Goal: Find specific page/section: Find specific page/section

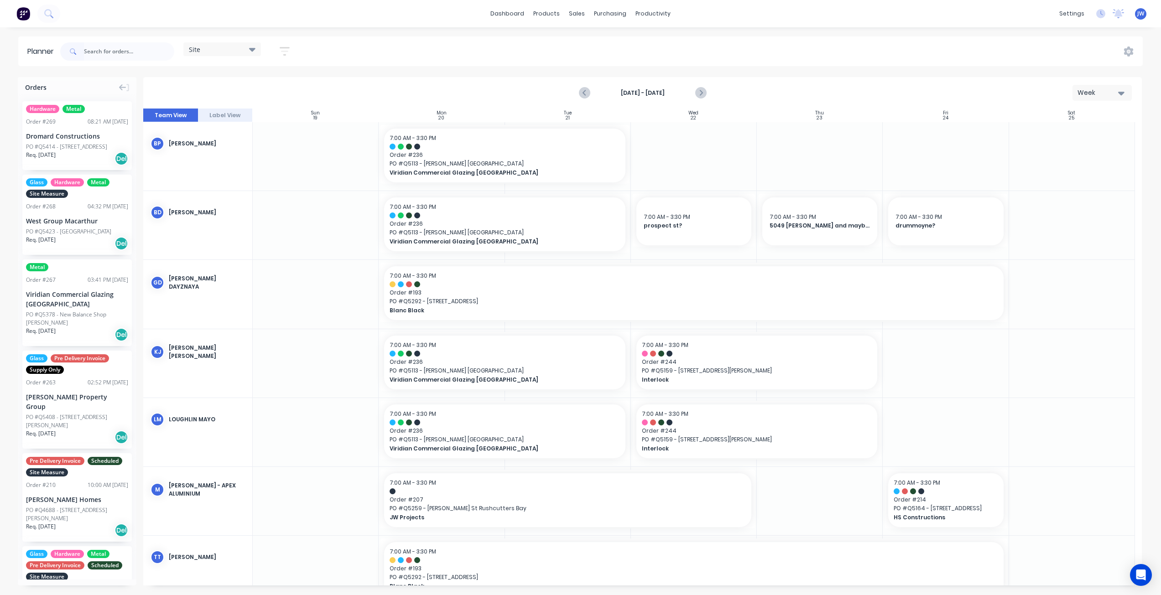
scroll to position [23, 0]
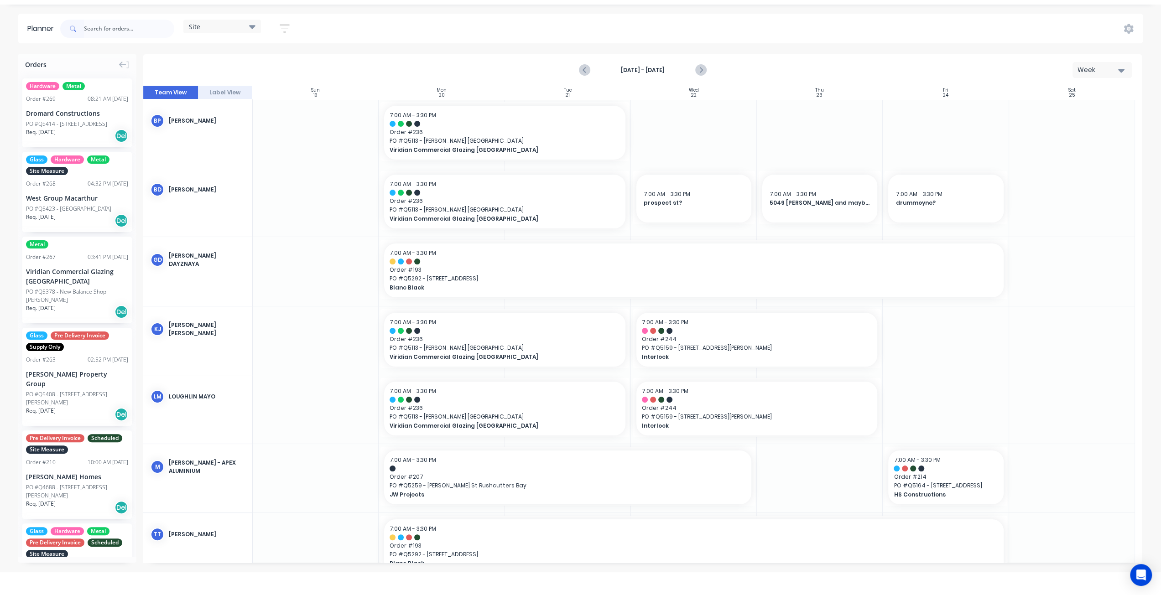
click at [102, 28] on input "text" at bounding box center [129, 29] width 90 height 18
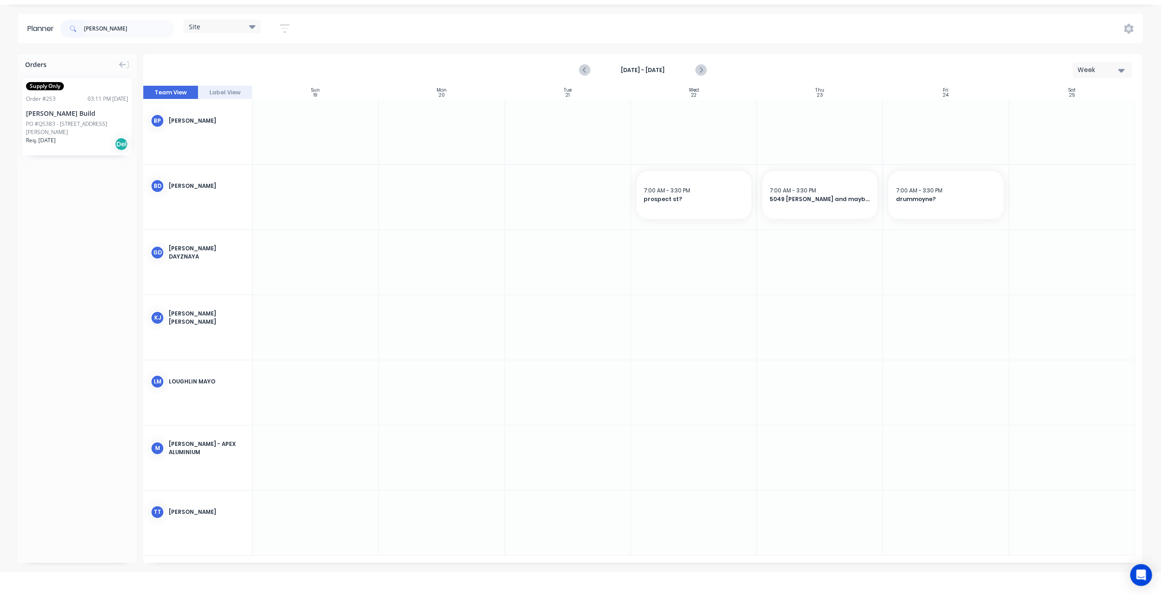
type input "[PERSON_NAME]"
click at [56, 119] on div "Supply Only Order # 253 03:11 PM [DATE] [PERSON_NAME] Build PO #Q5383 - [STREET…" at bounding box center [76, 116] width 109 height 77
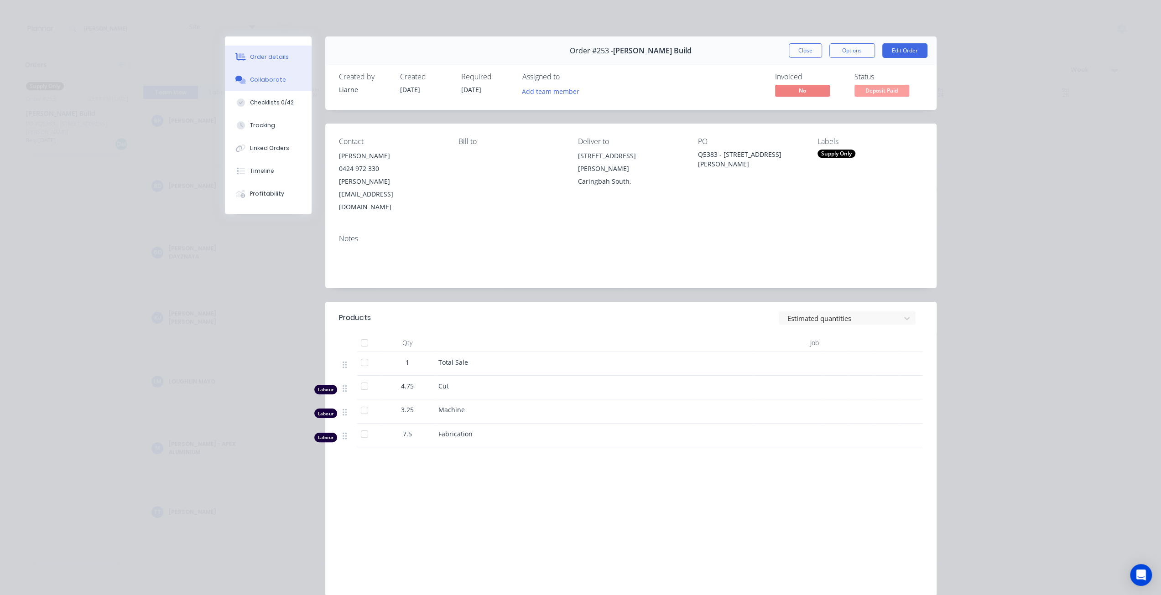
click at [271, 83] on div "Collaborate" at bounding box center [268, 80] width 36 height 8
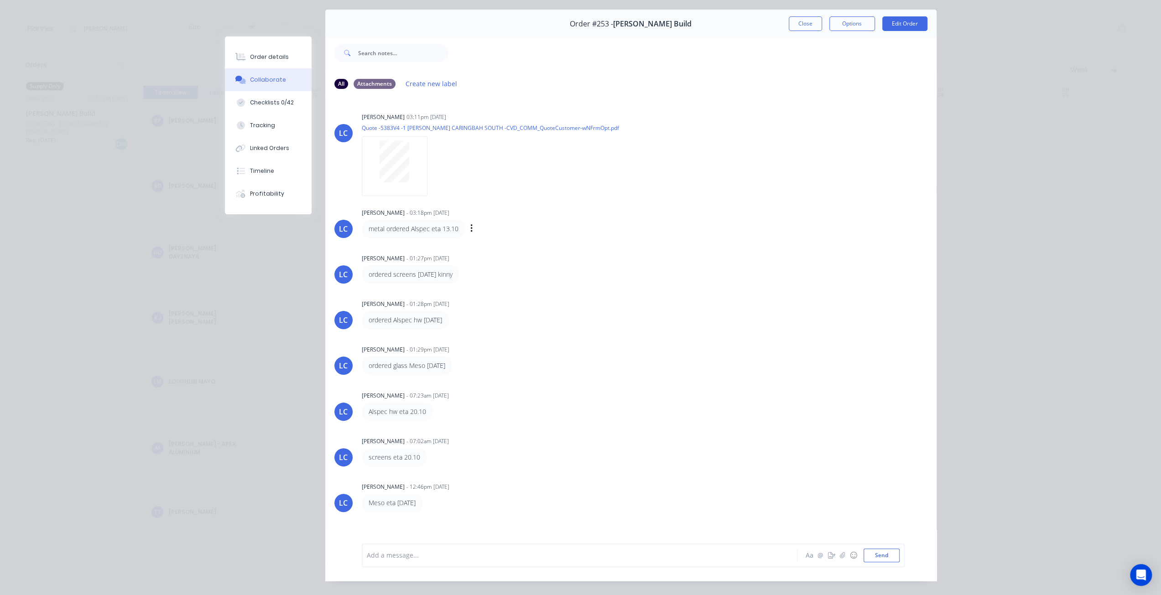
scroll to position [41, 0]
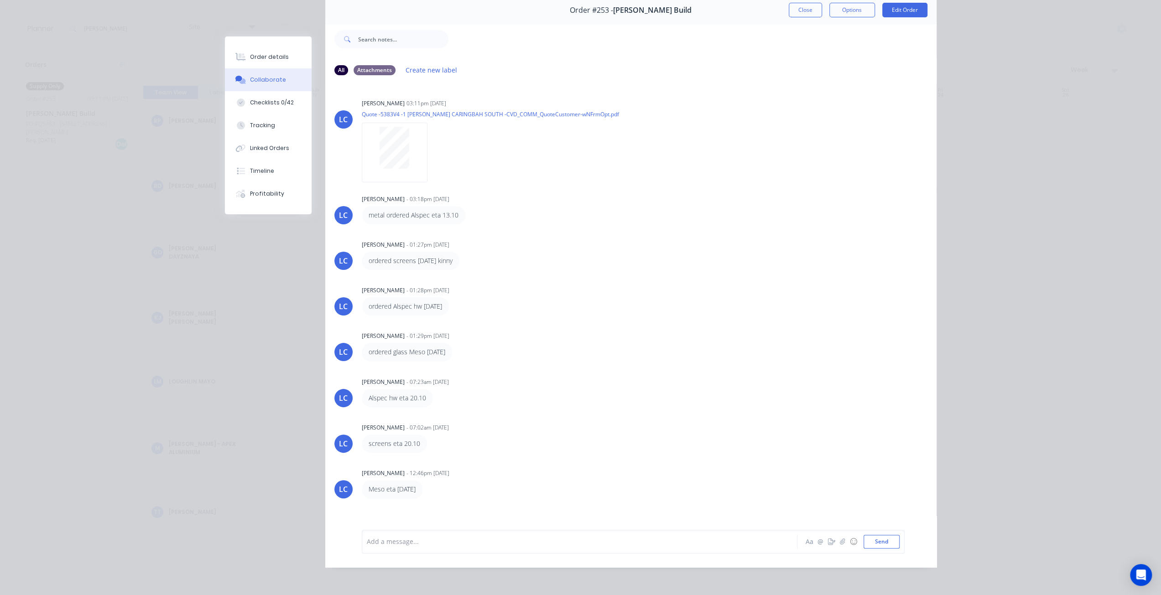
click at [794, 11] on button "Close" at bounding box center [805, 10] width 33 height 15
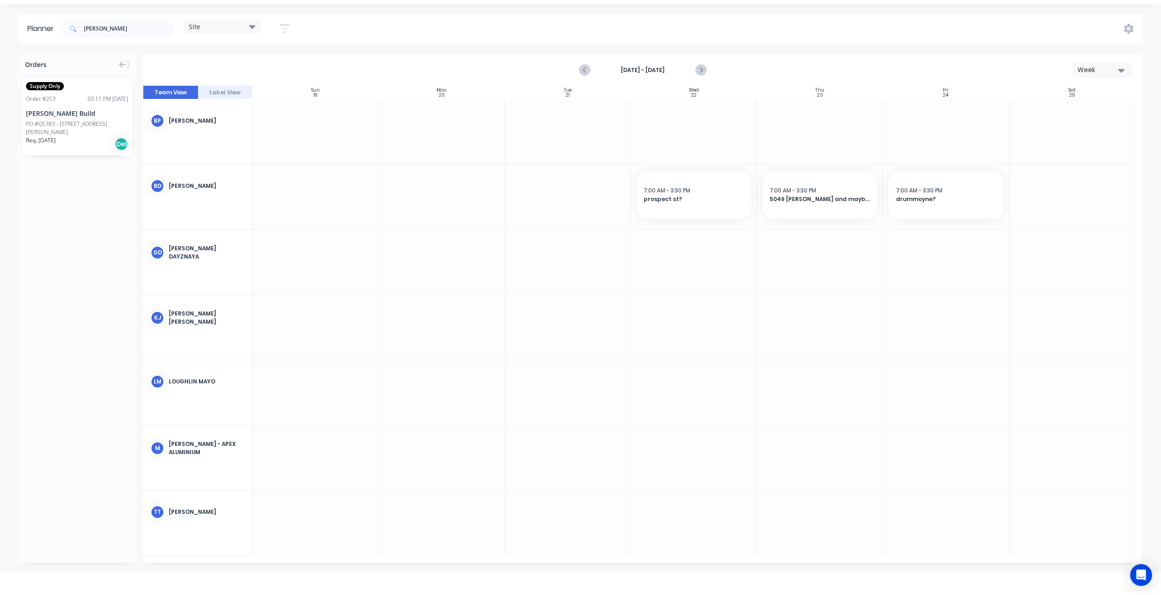
click at [219, 22] on div "Site" at bounding box center [222, 27] width 78 height 14
click at [211, 115] on button "Factory" at bounding box center [238, 112] width 97 height 10
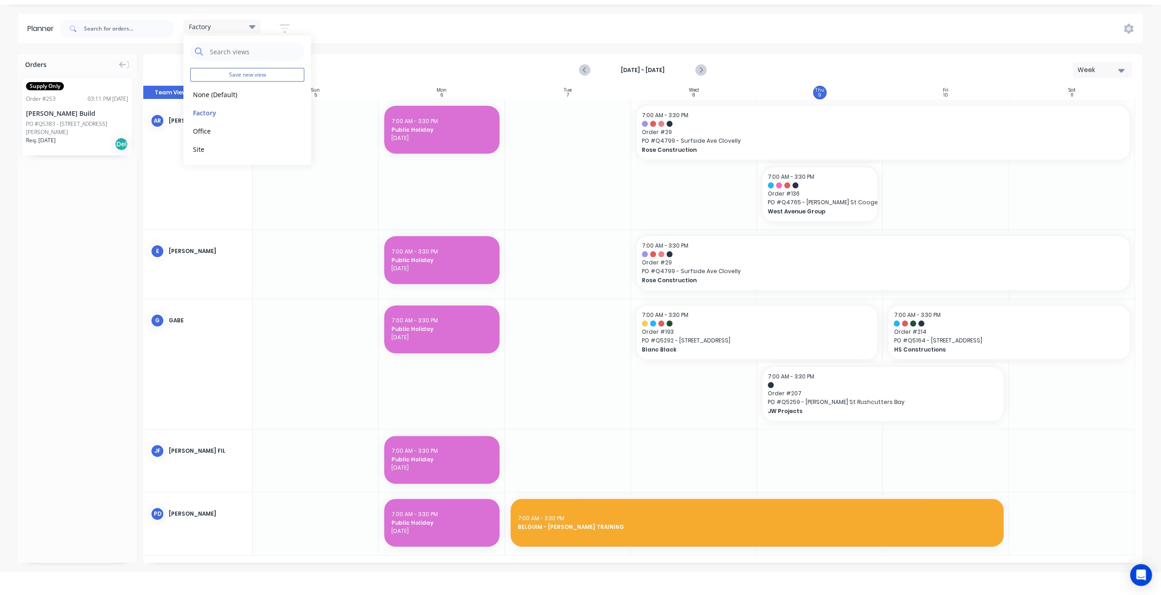
click at [473, 42] on header "Planner Factory Save new view None (Default) edit Factory edit Office edit Site…" at bounding box center [580, 29] width 1125 height 30
click at [701, 71] on icon "Next page" at bounding box center [700, 70] width 4 height 7
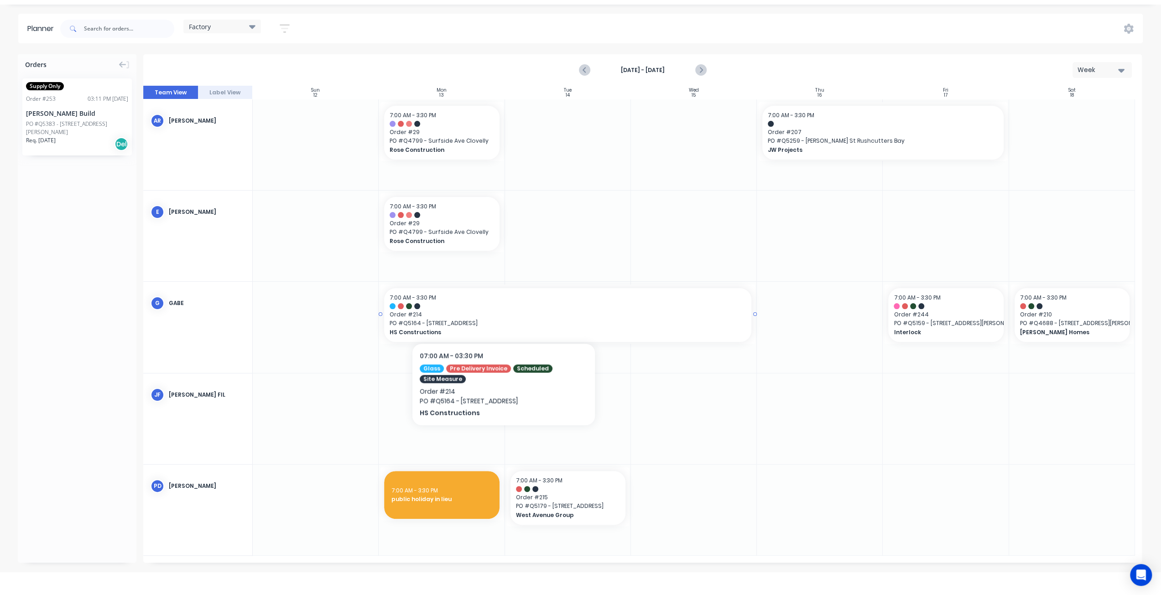
click at [504, 313] on span "Order # 214" at bounding box center [568, 315] width 356 height 8
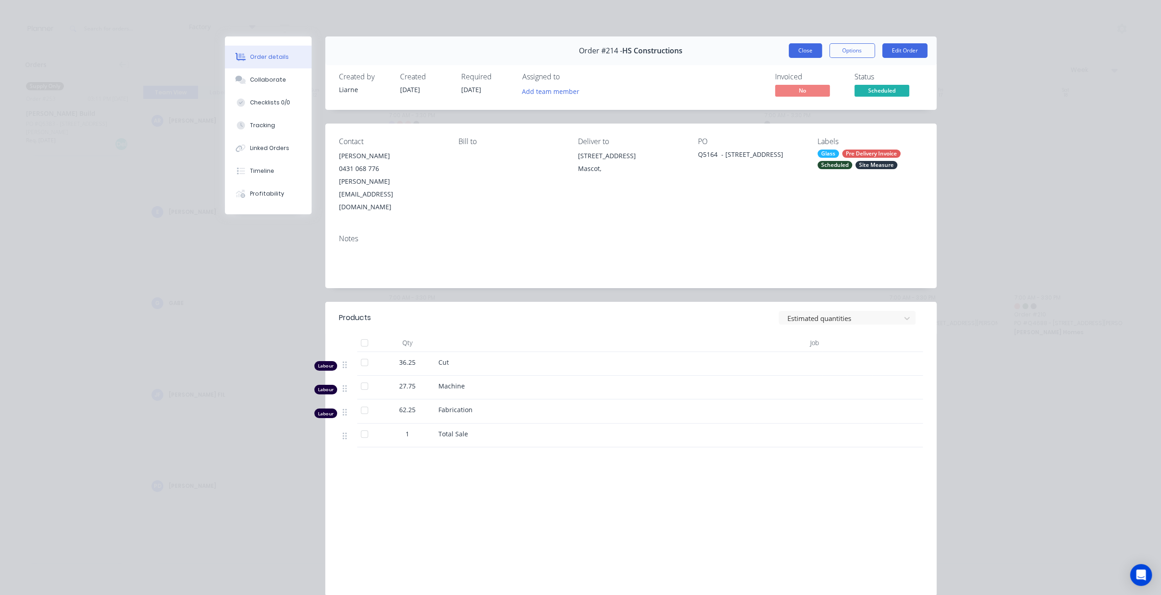
click at [789, 52] on button "Close" at bounding box center [805, 50] width 33 height 15
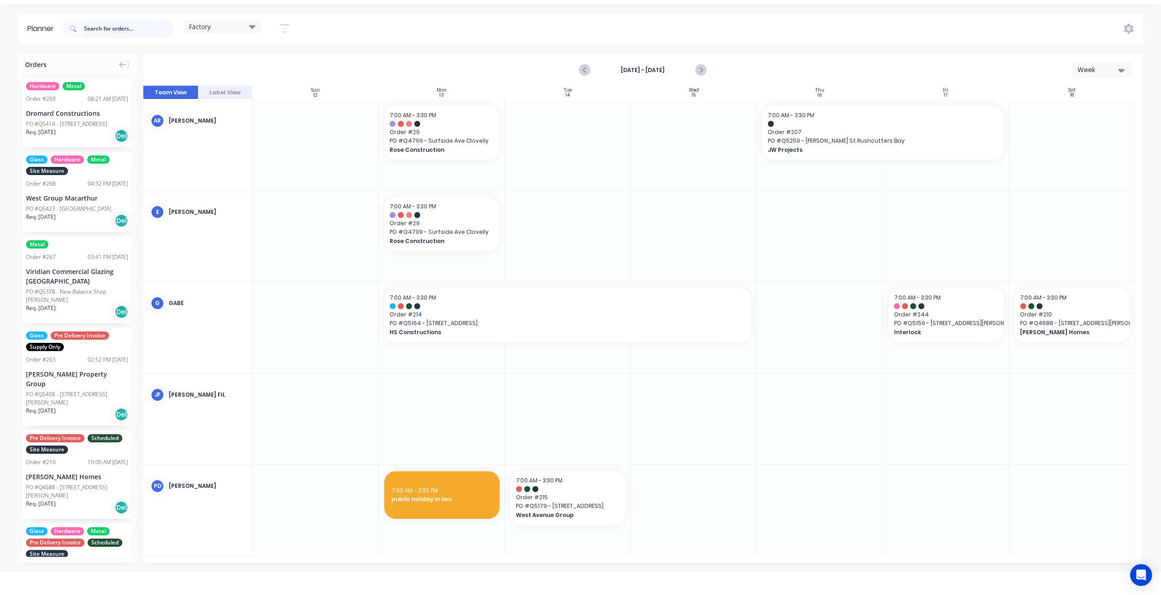
click at [107, 30] on input "text" at bounding box center [129, 29] width 90 height 18
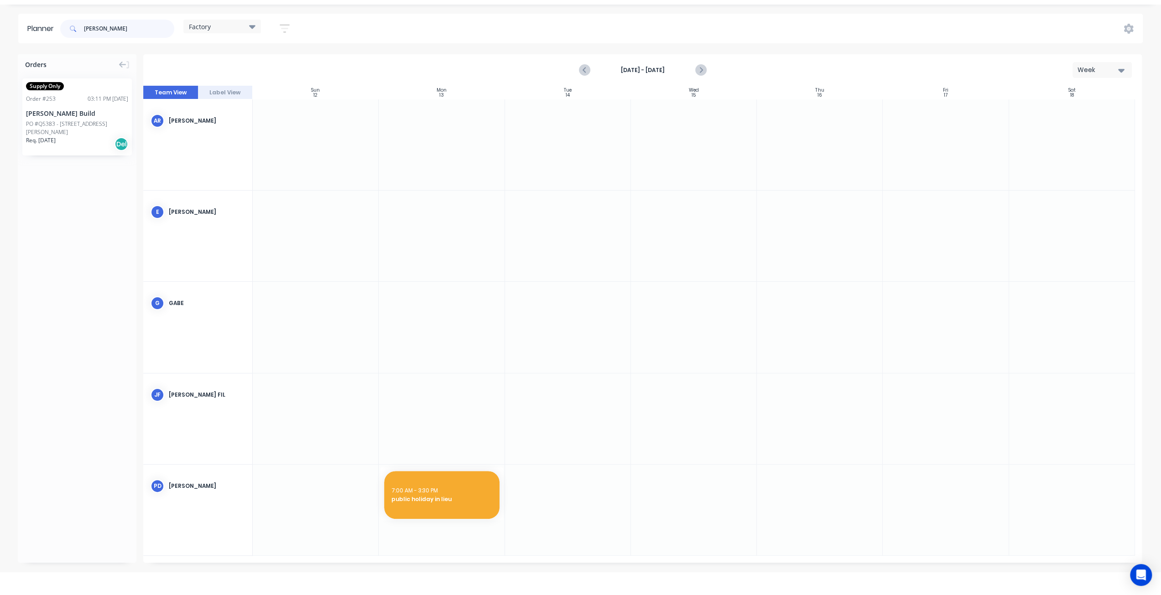
type input "[PERSON_NAME]"
drag, startPoint x: 57, startPoint y: 118, endPoint x: 567, endPoint y: 309, distance: 544.5
click at [567, 311] on span "Order # 253" at bounding box center [568, 315] width 104 height 8
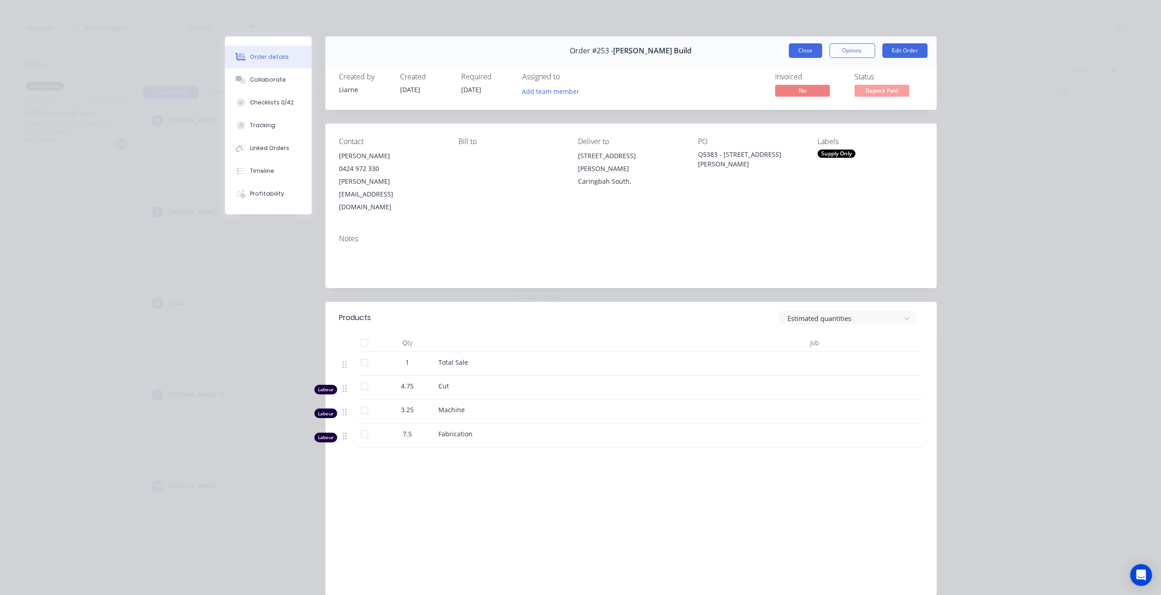
click at [795, 53] on button "Close" at bounding box center [805, 50] width 33 height 15
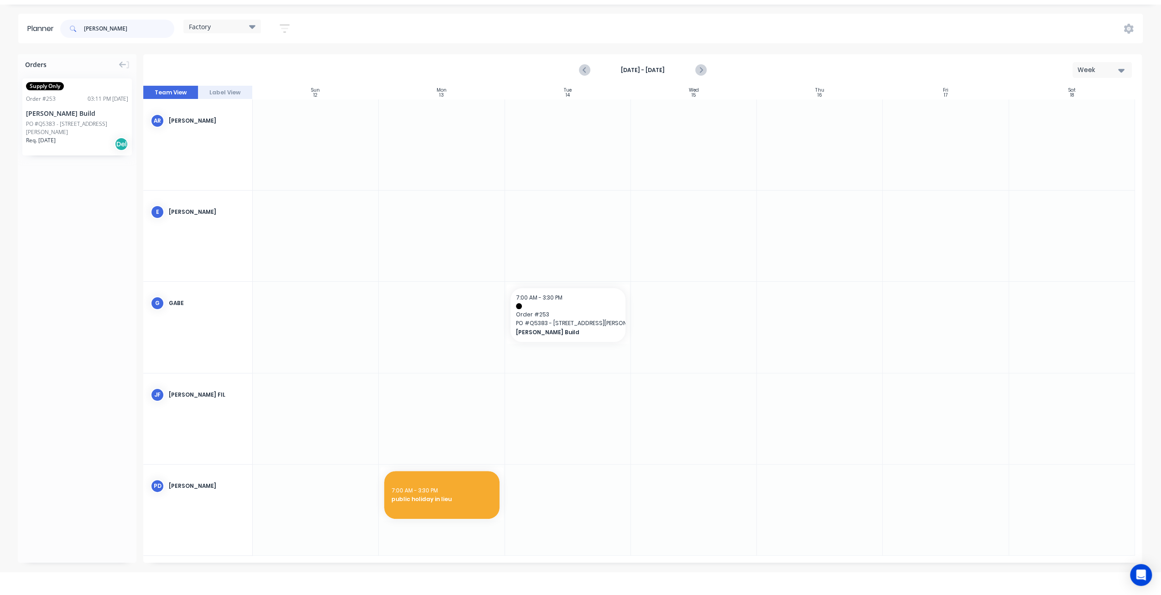
drag, startPoint x: 118, startPoint y: 27, endPoint x: 50, endPoint y: 27, distance: 67.5
click at [50, 27] on header "Planner [PERSON_NAME] Factory Save new view None (Default) edit Factory edit Of…" at bounding box center [580, 29] width 1125 height 30
click at [545, 318] on span "Order # 253" at bounding box center [568, 315] width 104 height 8
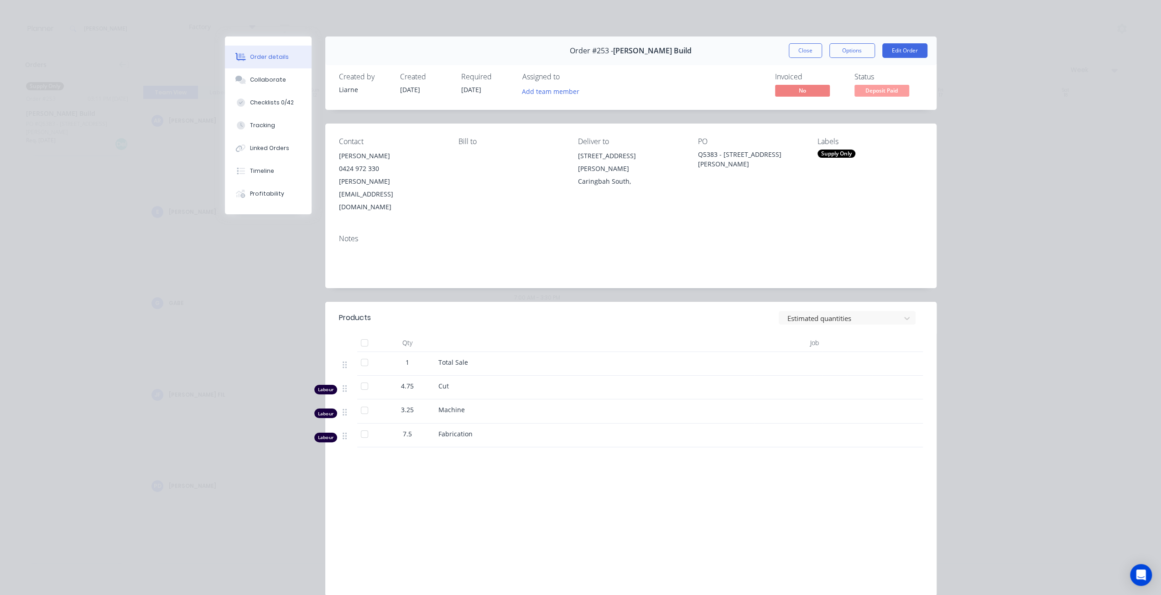
click at [802, 59] on div "Order #253 - [PERSON_NAME] Build Close Options Edit Order" at bounding box center [630, 50] width 611 height 29
click at [802, 54] on button "Close" at bounding box center [805, 50] width 33 height 15
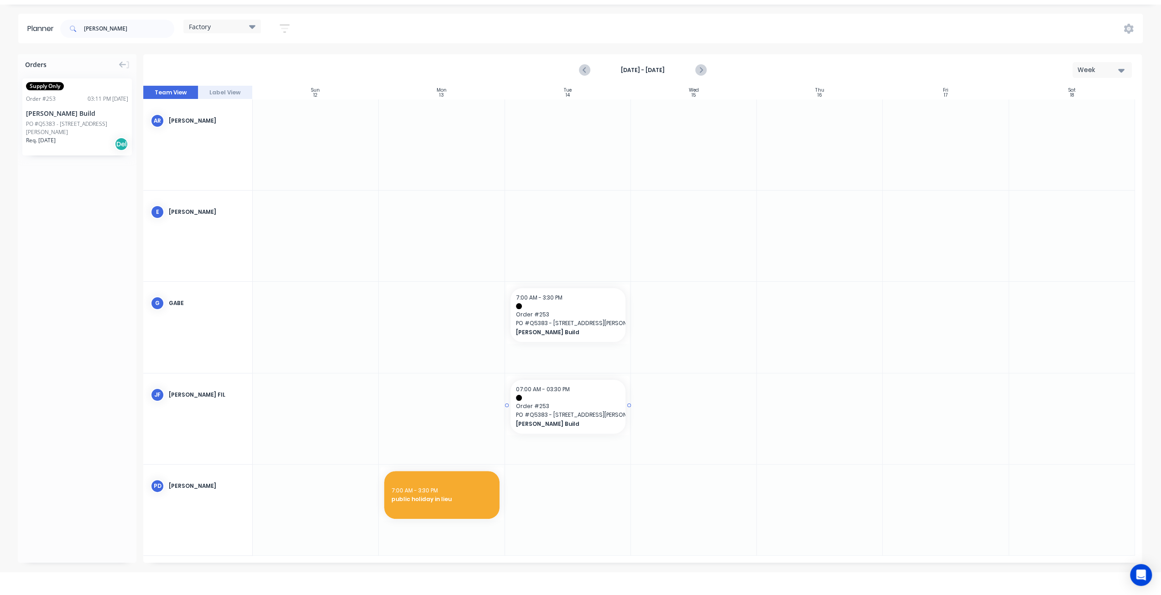
drag, startPoint x: 92, startPoint y: 122, endPoint x: 615, endPoint y: 401, distance: 593.1
click at [562, 323] on span "PO # Q5383 - [STREET_ADDRESS][PERSON_NAME]" at bounding box center [568, 323] width 104 height 8
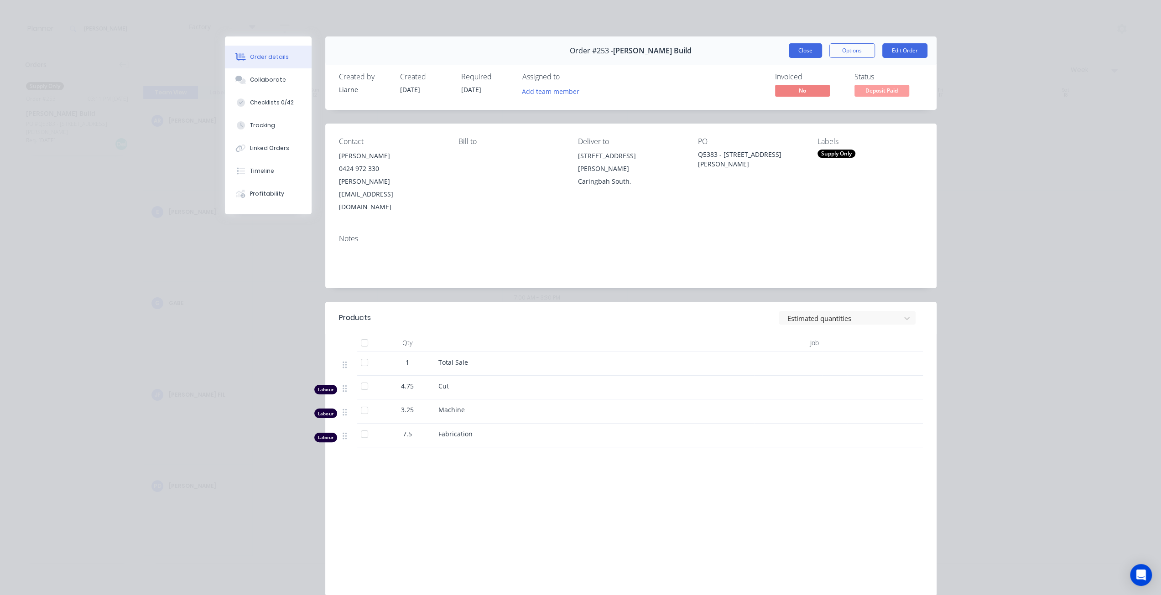
click at [797, 52] on button "Close" at bounding box center [805, 50] width 33 height 15
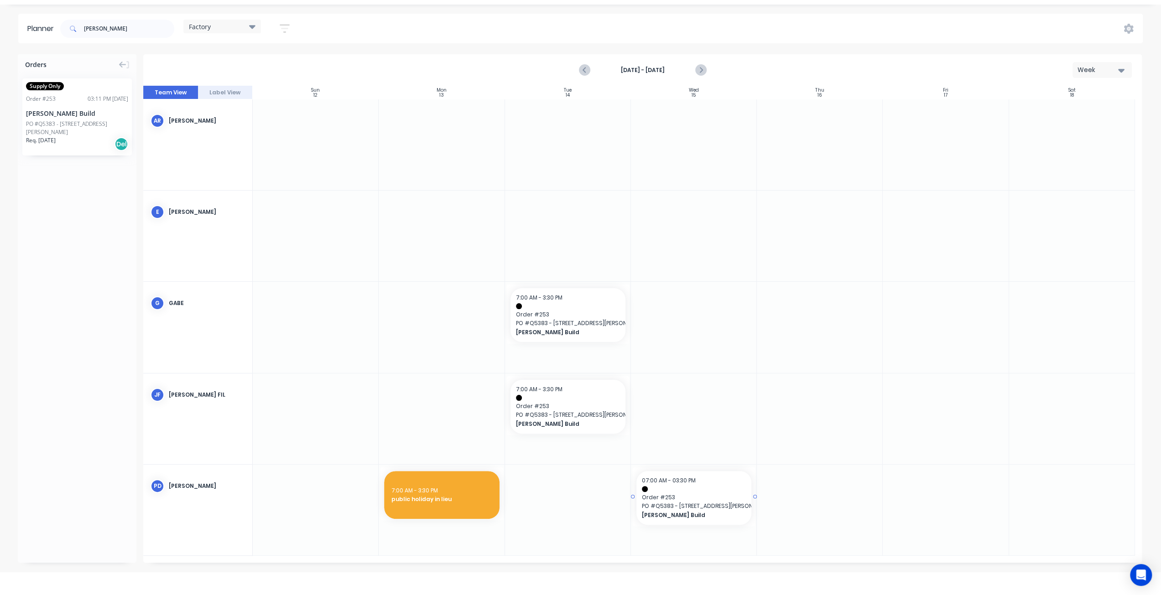
drag, startPoint x: 51, startPoint y: 113, endPoint x: 701, endPoint y: 514, distance: 763.8
drag, startPoint x: 75, startPoint y: 29, endPoint x: 40, endPoint y: 33, distance: 35.4
click at [40, 33] on header "Planner [PERSON_NAME] Factory Save new view None (Default) edit Factory edit Of…" at bounding box center [580, 29] width 1125 height 30
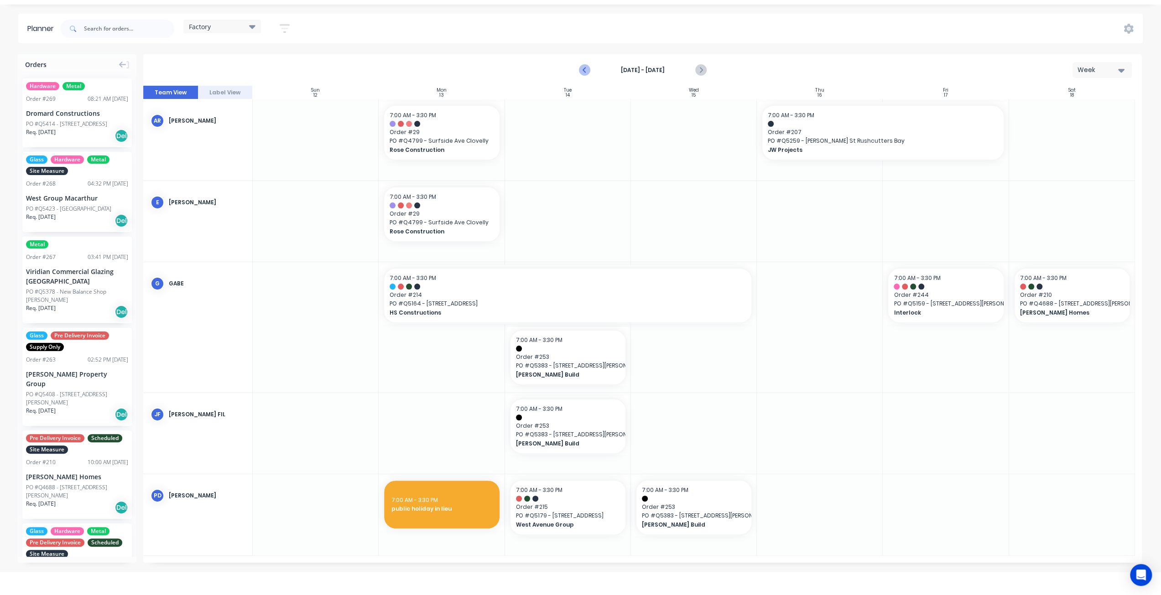
click at [583, 68] on icon "Previous page" at bounding box center [584, 70] width 11 height 11
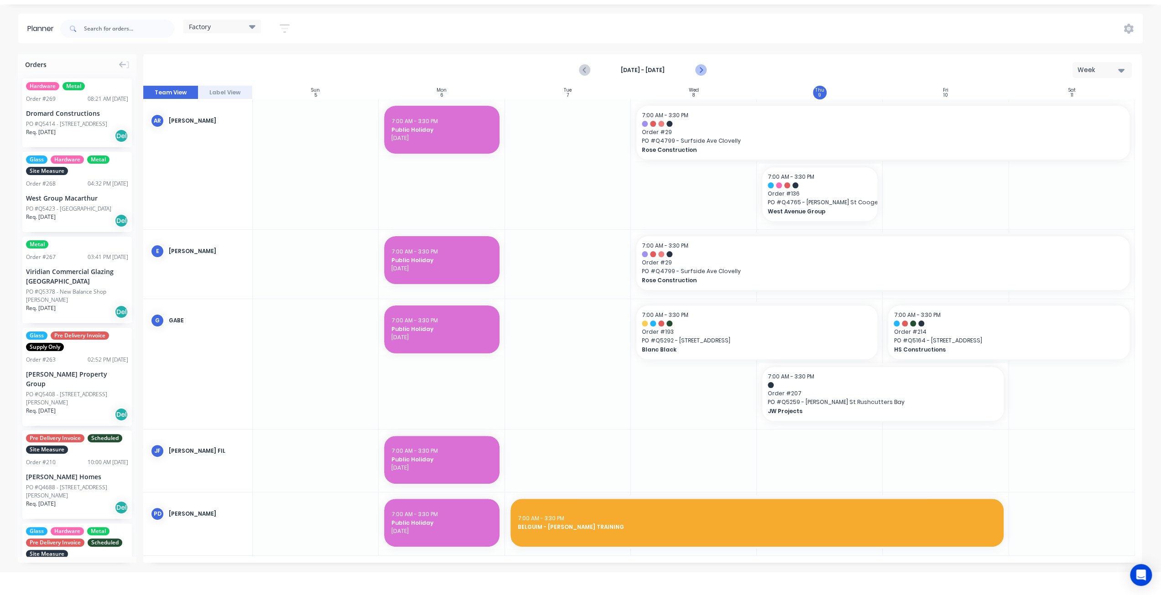
click at [704, 71] on icon "Next page" at bounding box center [700, 70] width 11 height 11
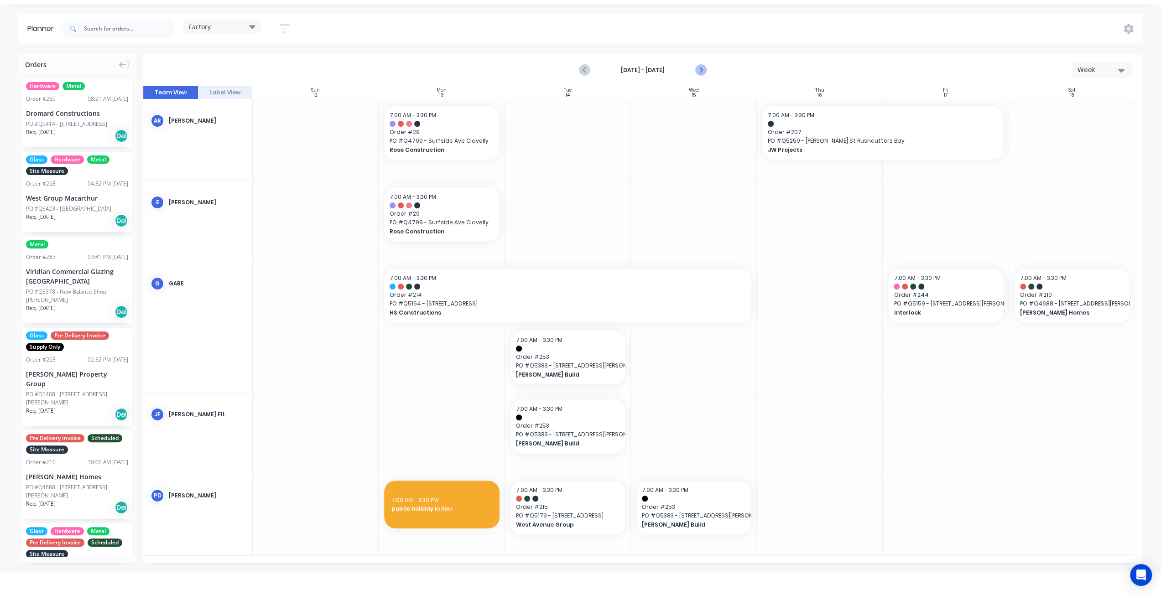
click at [698, 69] on icon "Next page" at bounding box center [700, 70] width 11 height 11
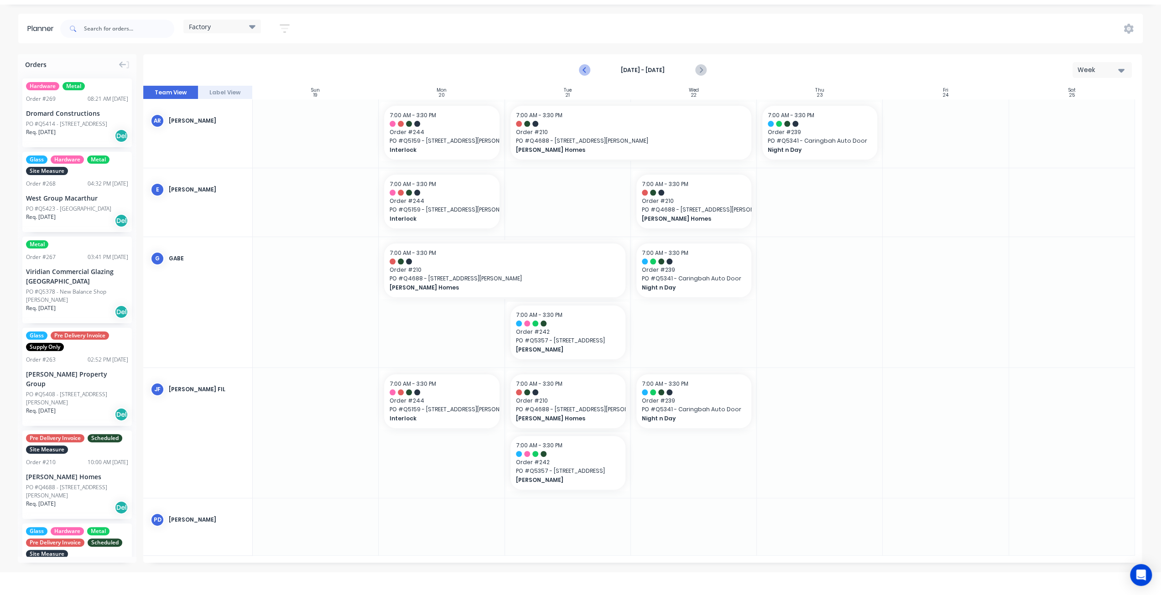
click at [588, 68] on icon "Previous page" at bounding box center [584, 70] width 11 height 11
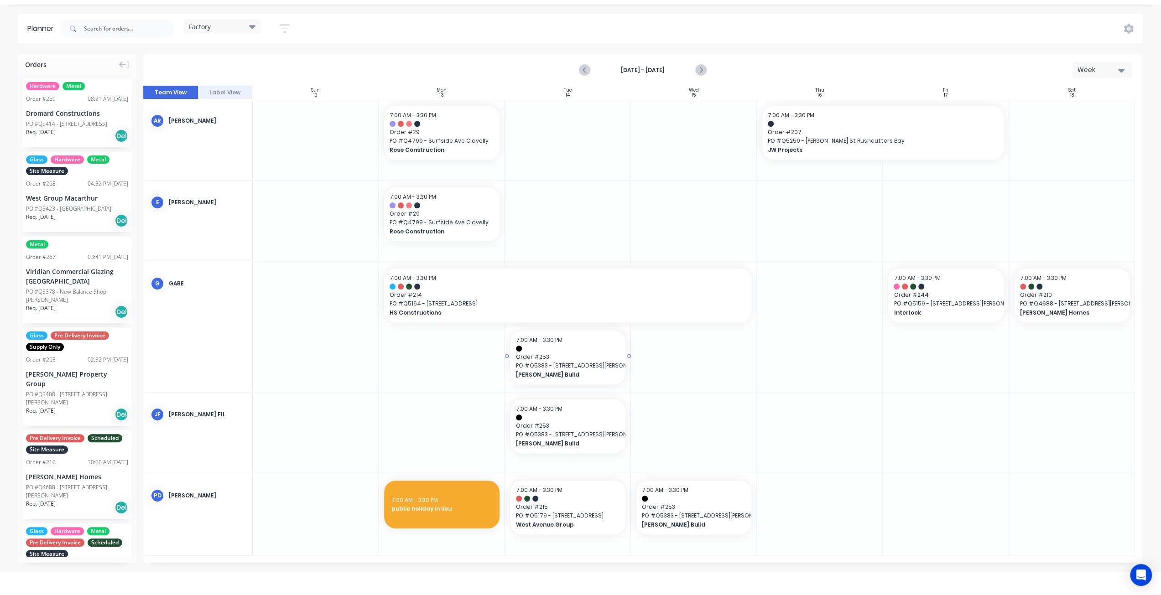
click at [578, 366] on span "PO # Q5383 - [STREET_ADDRESS][PERSON_NAME]" at bounding box center [568, 366] width 104 height 8
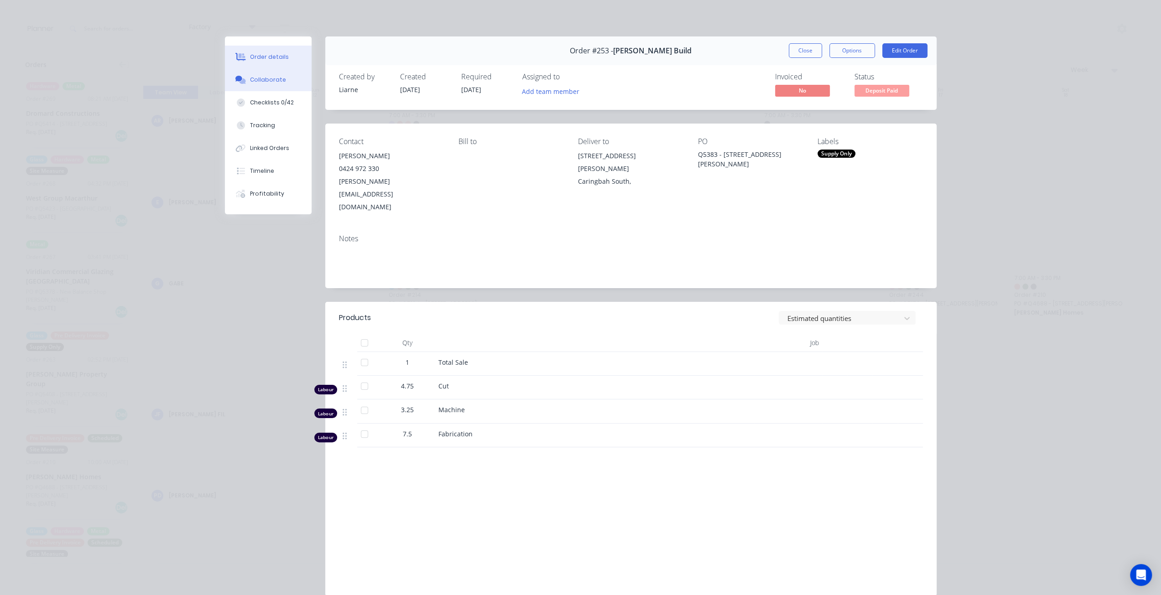
click at [266, 83] on div "Collaborate" at bounding box center [268, 80] width 36 height 8
